Goal: Transaction & Acquisition: Purchase product/service

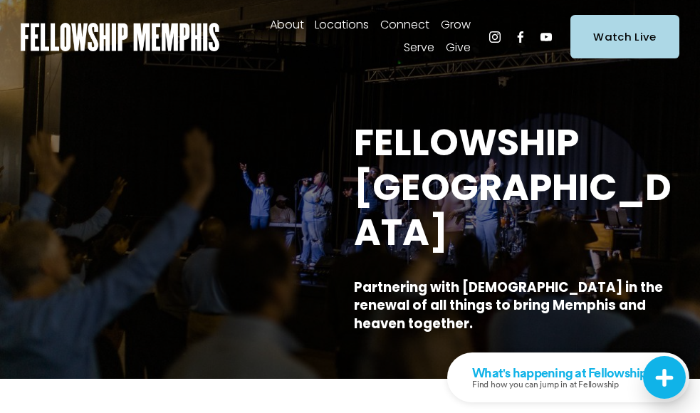
click at [465, 52] on span "Give" at bounding box center [458, 48] width 25 height 21
click at [0, 0] on span "Give" at bounding box center [0, 0] width 0 height 0
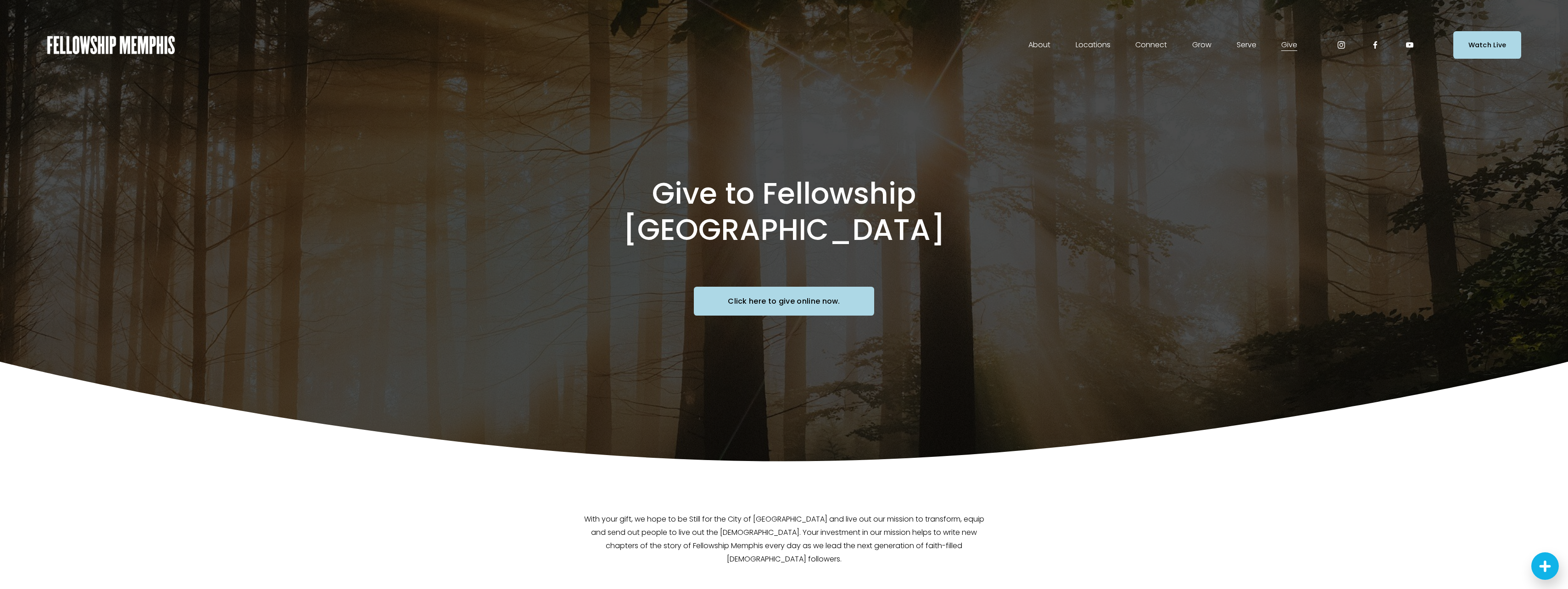
click at [450, 273] on link "Click here to give online now." at bounding box center [784, 301] width 180 height 29
